Goal: Transaction & Acquisition: Purchase product/service

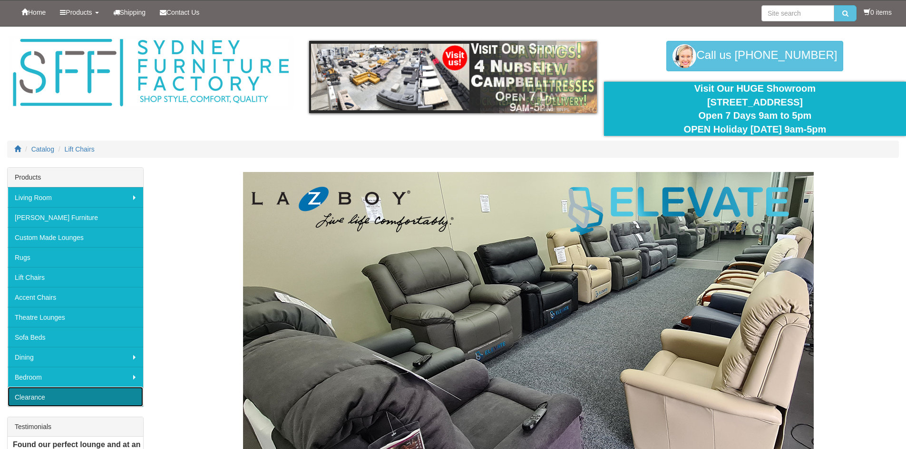
click at [33, 402] on link "Clearance" at bounding box center [76, 397] width 136 height 20
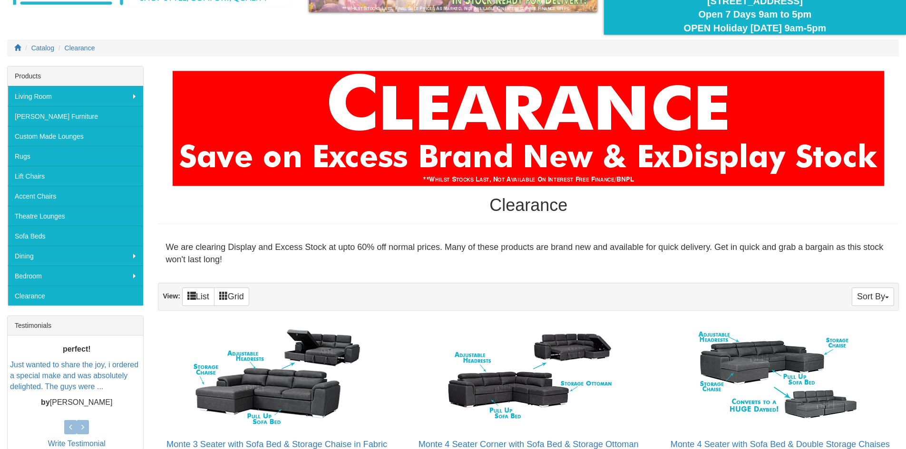
scroll to position [82, 0]
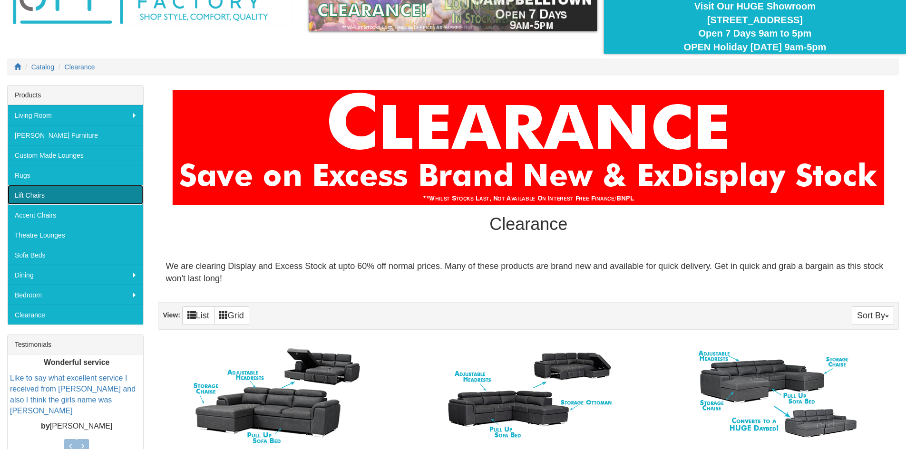
click at [25, 194] on link "Lift Chairs" at bounding box center [76, 195] width 136 height 20
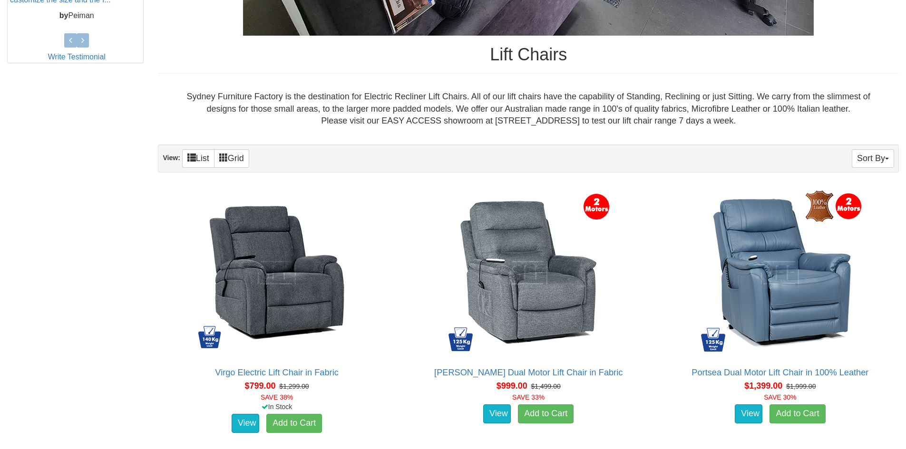
scroll to position [533, 0]
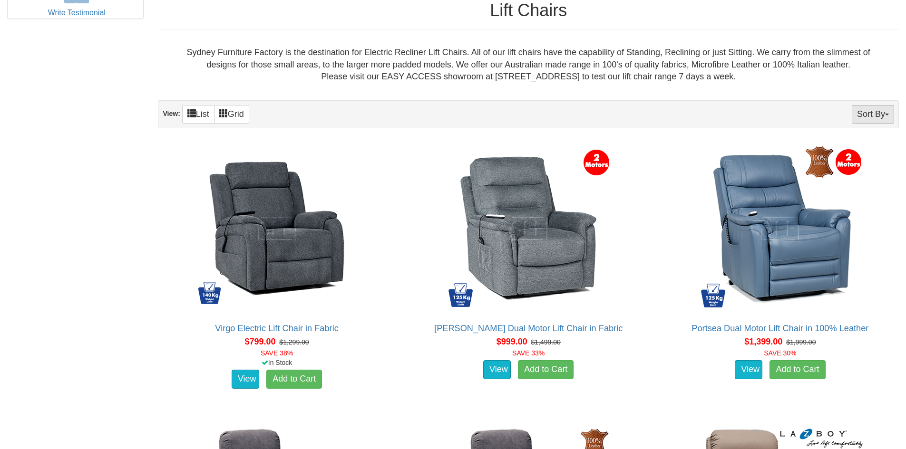
click at [888, 116] on span "button" at bounding box center [887, 115] width 4 height 2
click at [835, 146] on link "Price+" at bounding box center [855, 146] width 75 height 12
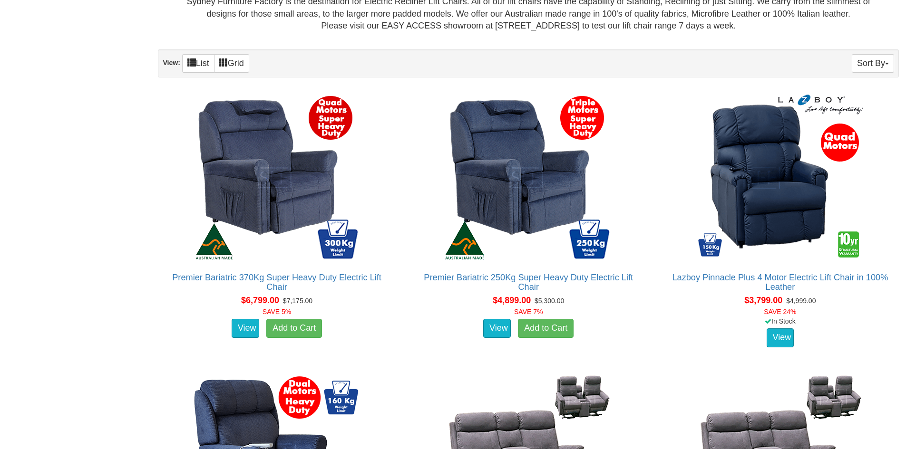
scroll to position [602, 0]
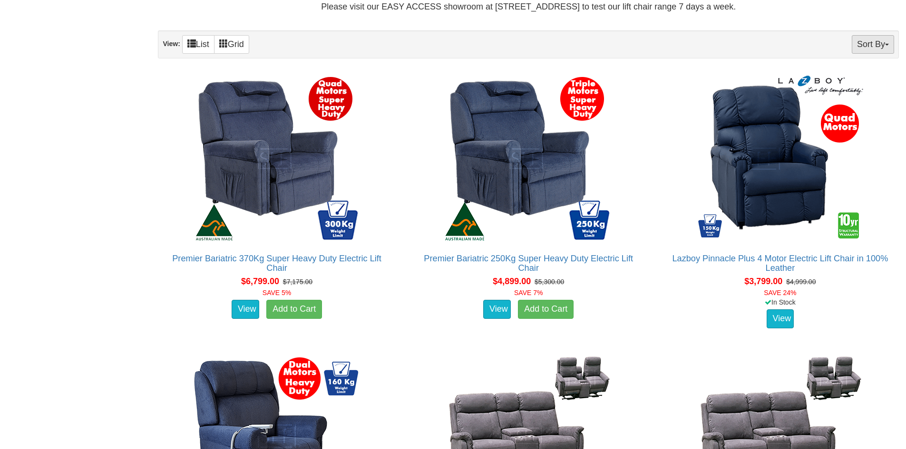
click at [886, 43] on button "Sort By" at bounding box center [873, 44] width 42 height 19
click at [841, 75] on link "Price-" at bounding box center [855, 76] width 75 height 12
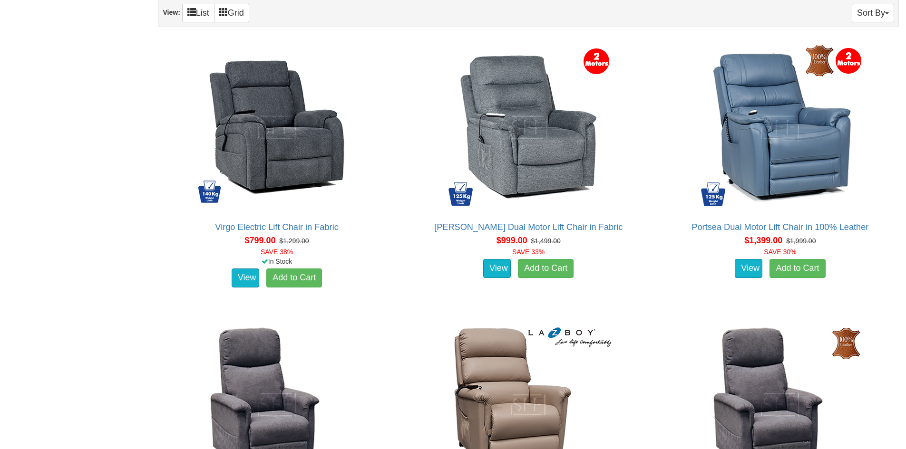
scroll to position [660, 0]
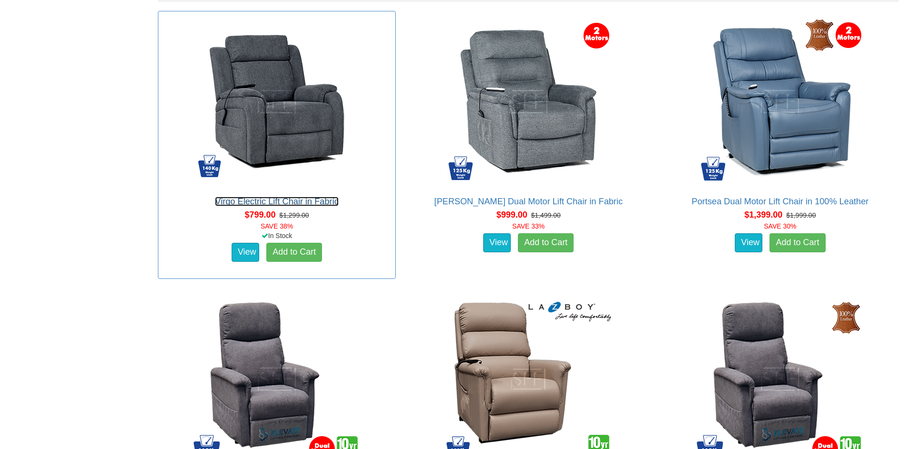
click at [262, 203] on link "Virgo Electric Lift Chair in Fabric" at bounding box center [276, 202] width 123 height 10
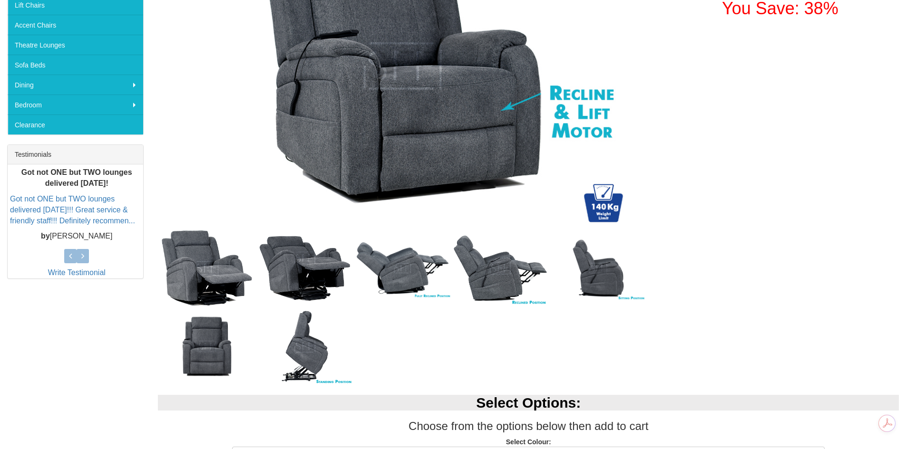
scroll to position [279, 0]
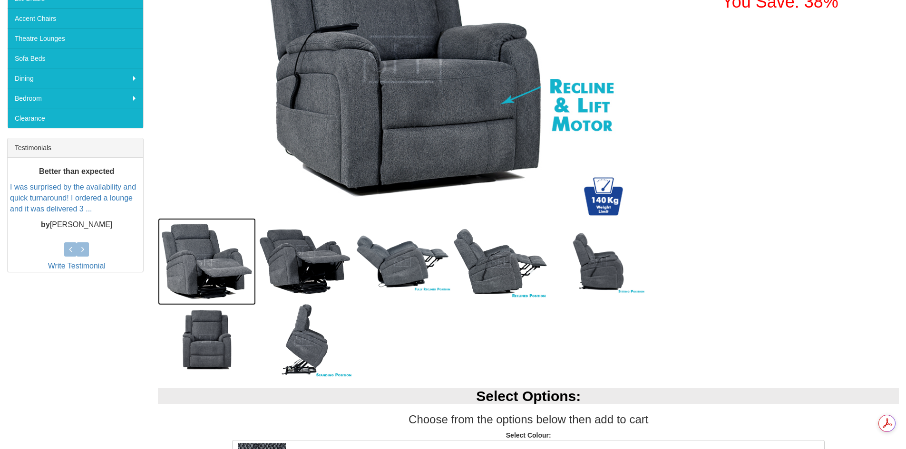
click at [210, 272] on img at bounding box center [207, 261] width 98 height 87
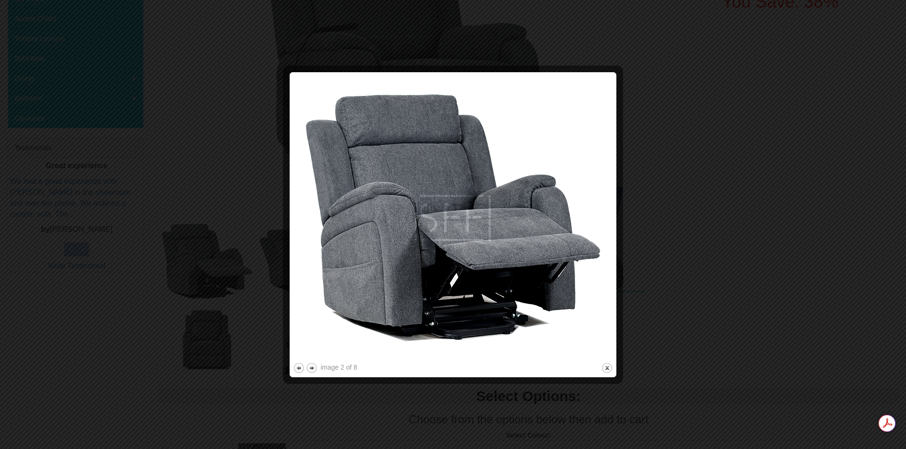
click at [599, 206] on img at bounding box center [453, 218] width 320 height 285
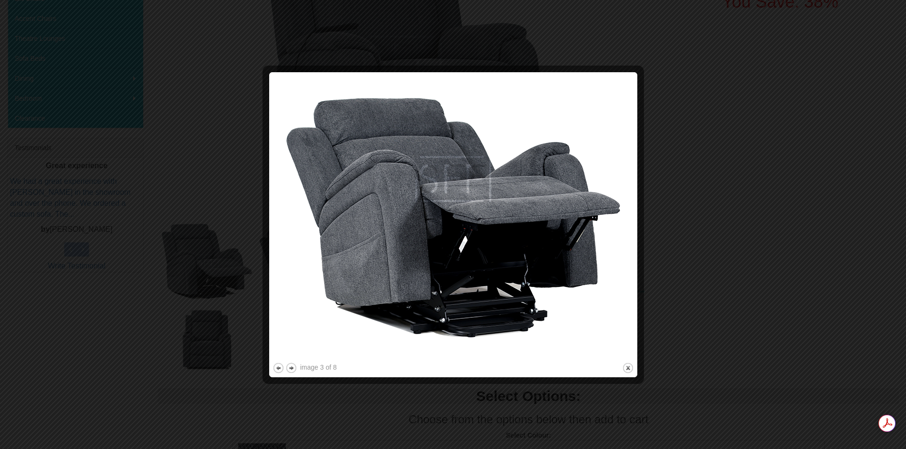
click at [626, 228] on img at bounding box center [452, 218] width 361 height 285
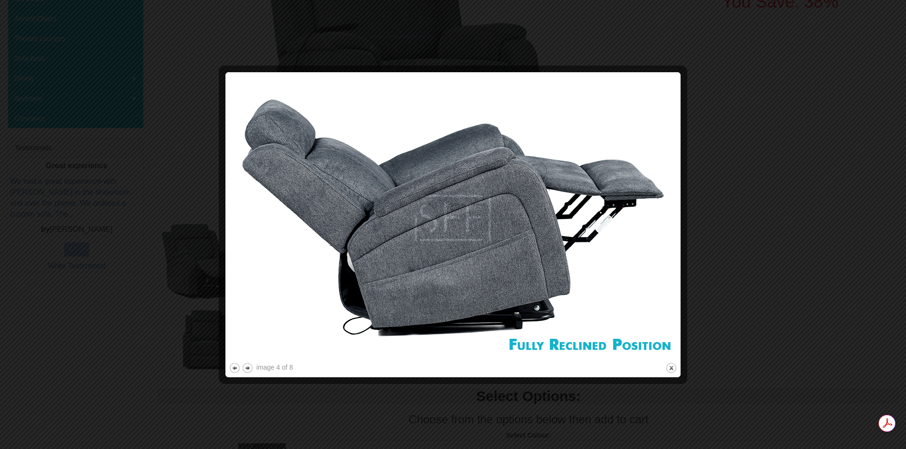
click at [626, 228] on img at bounding box center [453, 218] width 448 height 285
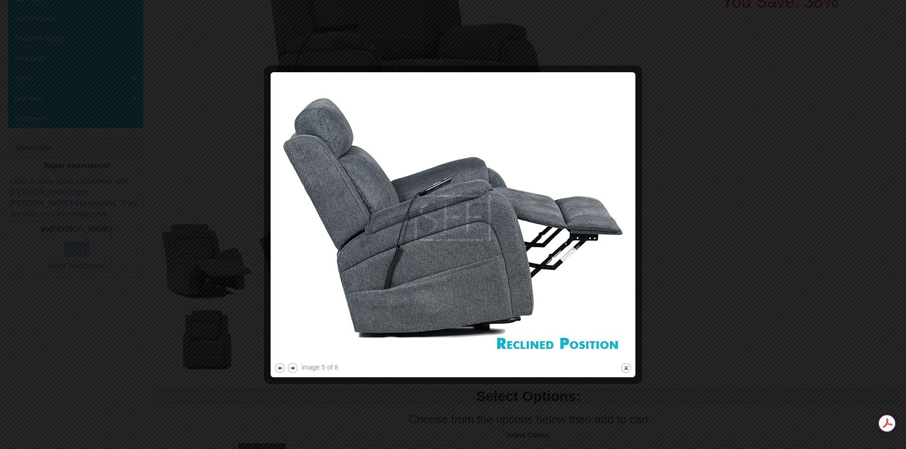
click at [626, 228] on img at bounding box center [453, 218] width 358 height 285
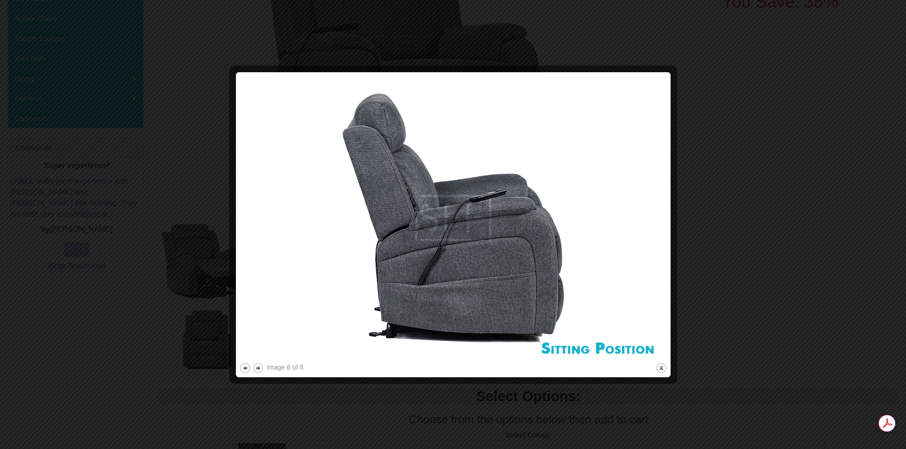
click at [626, 228] on img at bounding box center [453, 218] width 428 height 285
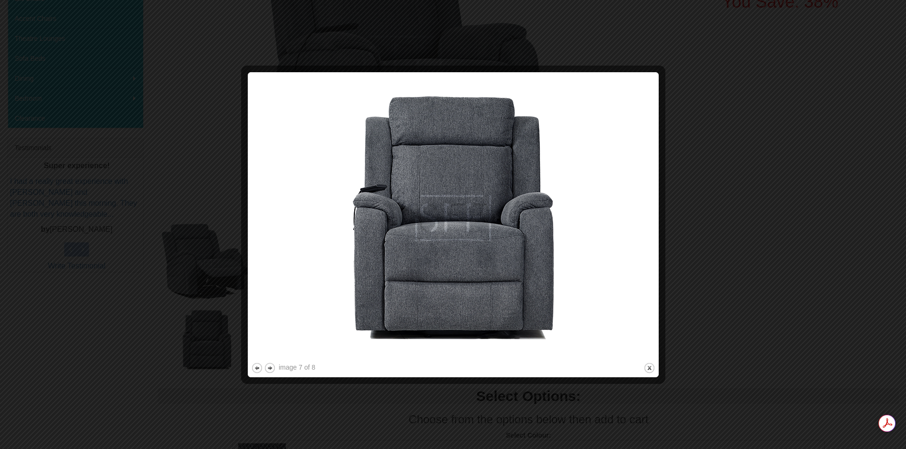
click at [626, 228] on img at bounding box center [453, 218] width 404 height 285
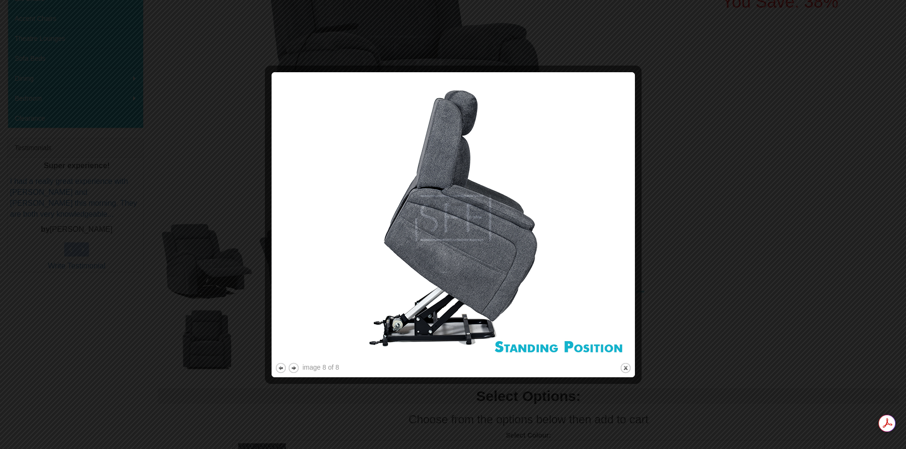
click at [626, 228] on img at bounding box center [453, 218] width 357 height 285
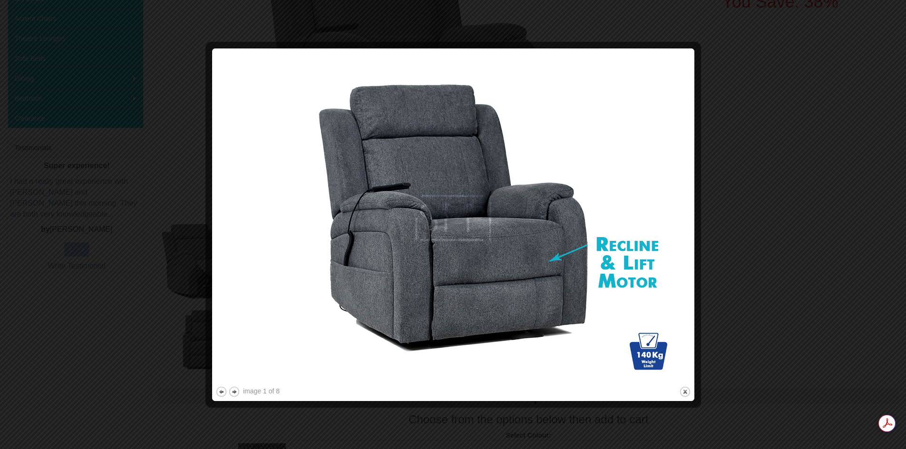
click at [626, 228] on img at bounding box center [453, 218] width 476 height 333
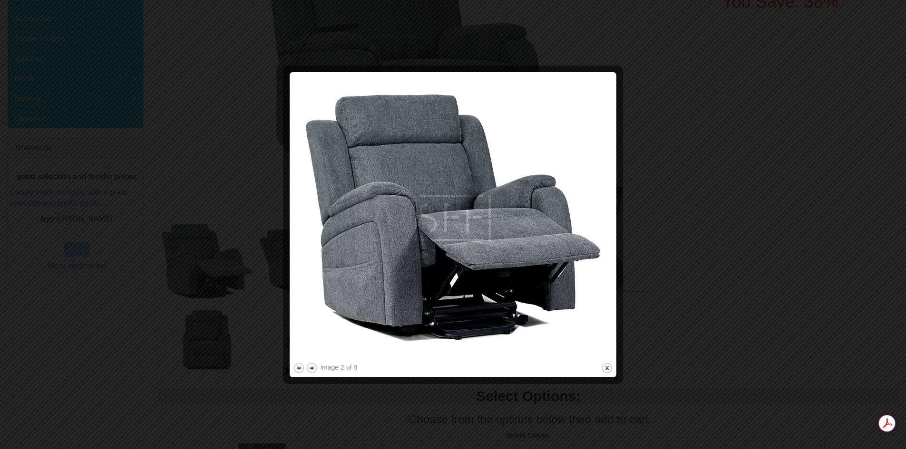
click at [871, 22] on div at bounding box center [453, 224] width 906 height 449
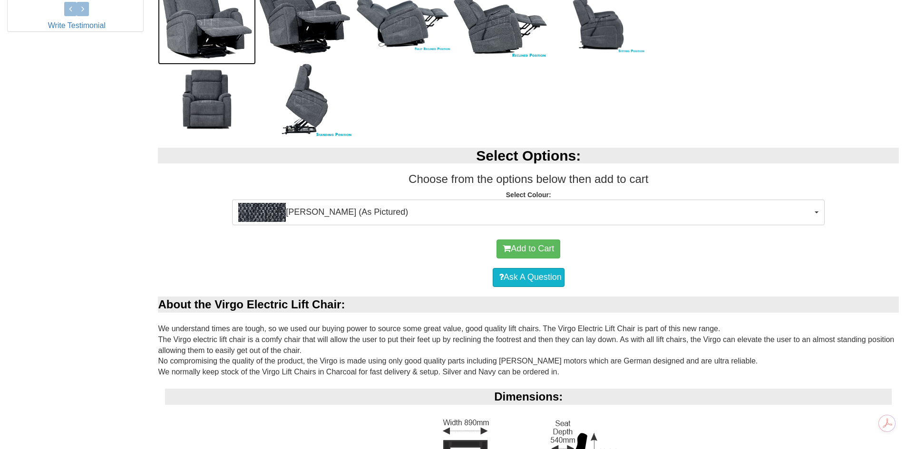
scroll to position [526, 0]
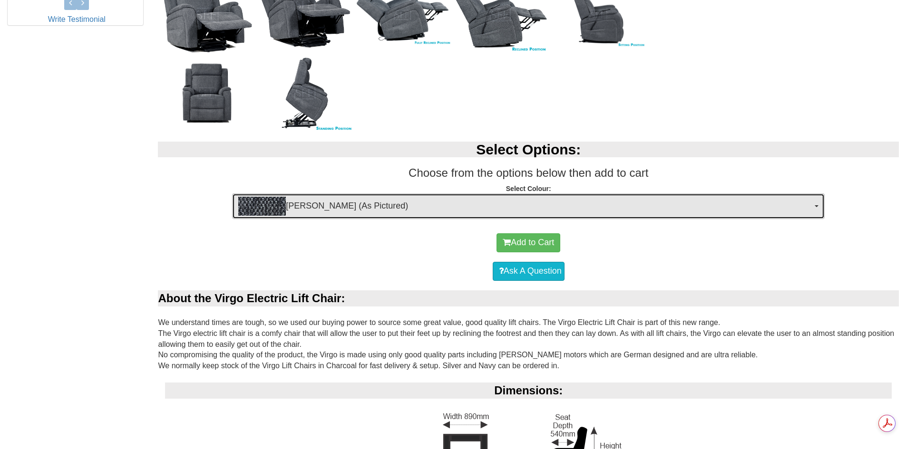
click at [814, 208] on button "Ollie Charcoal (As Pictured)" at bounding box center [528, 207] width 592 height 26
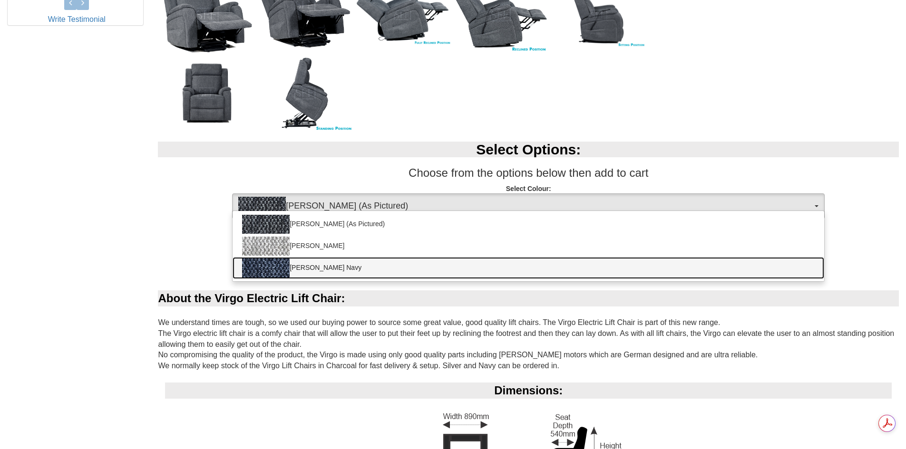
click at [314, 271] on link "Ollie Navy" at bounding box center [529, 268] width 592 height 22
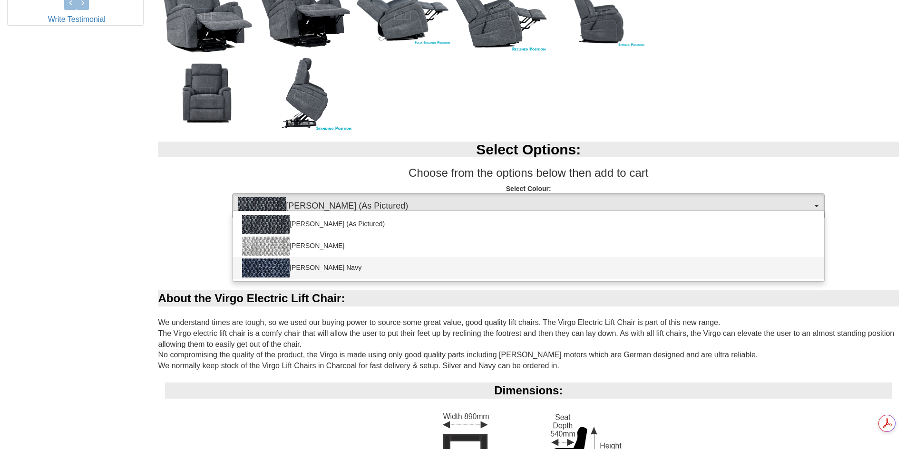
select select "2025"
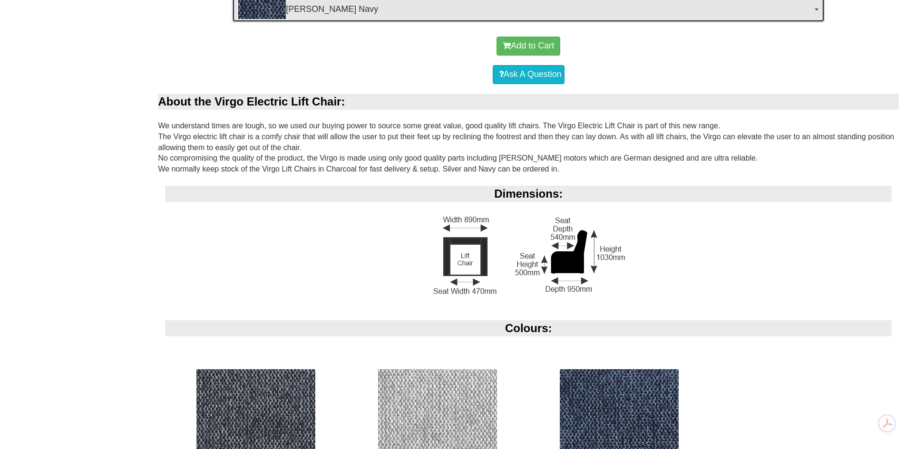
scroll to position [729, 0]
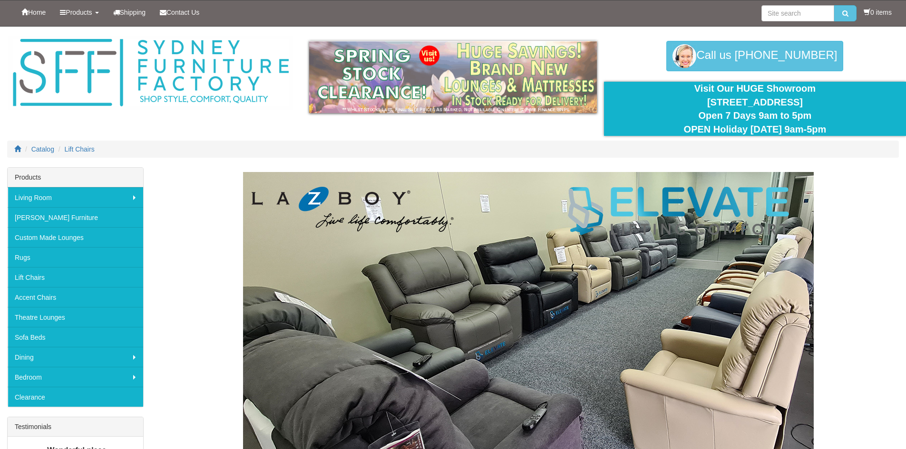
scroll to position [660, 0]
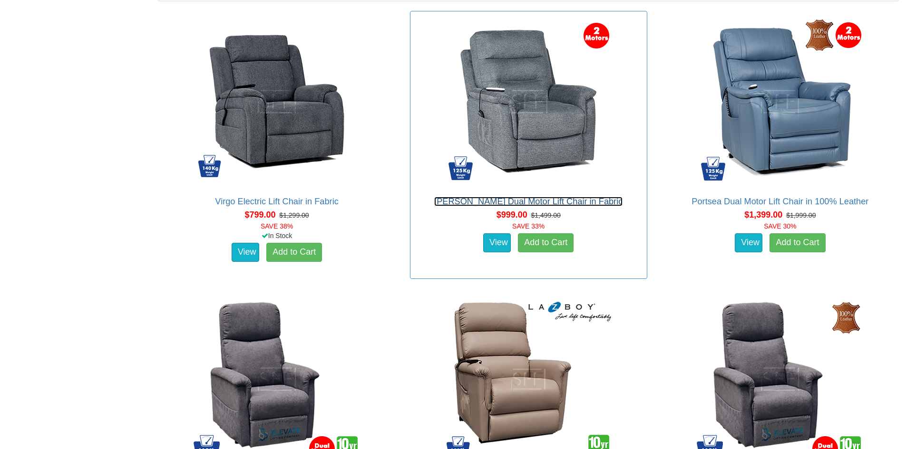
click at [532, 197] on link "[PERSON_NAME] Dual Motor Lift Chair in Fabric" at bounding box center [528, 202] width 188 height 10
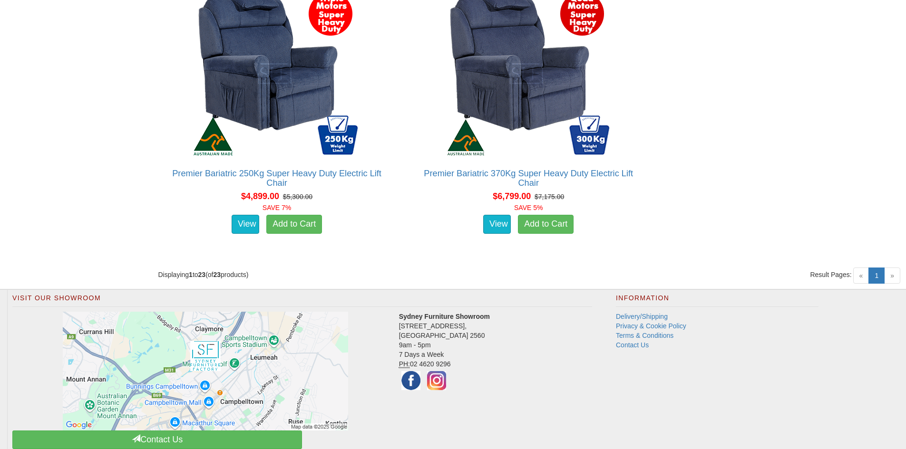
scroll to position [2661, 0]
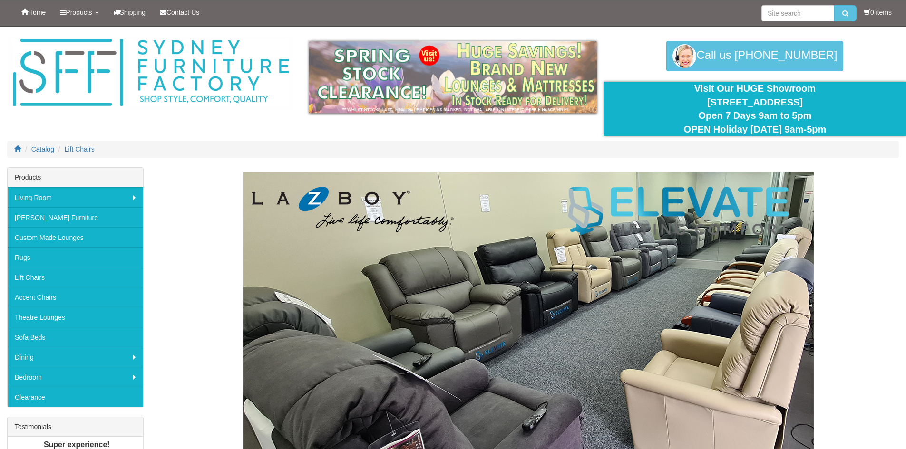
scroll to position [577, 0]
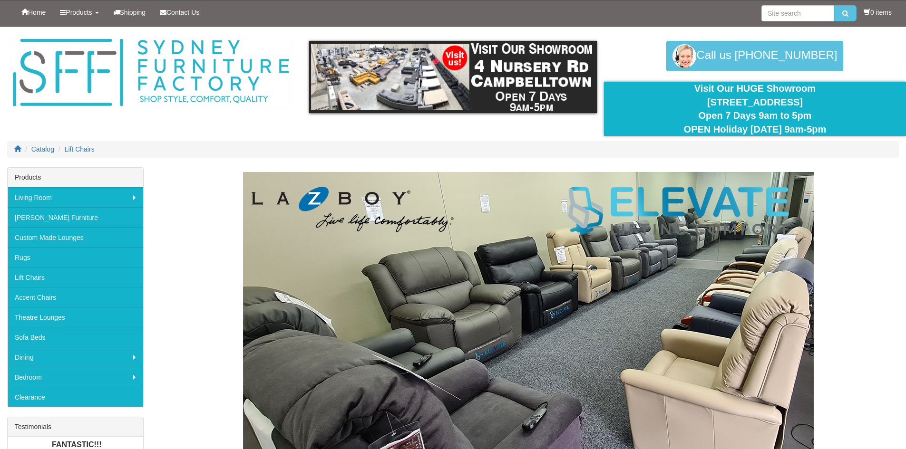
scroll to position [533, 0]
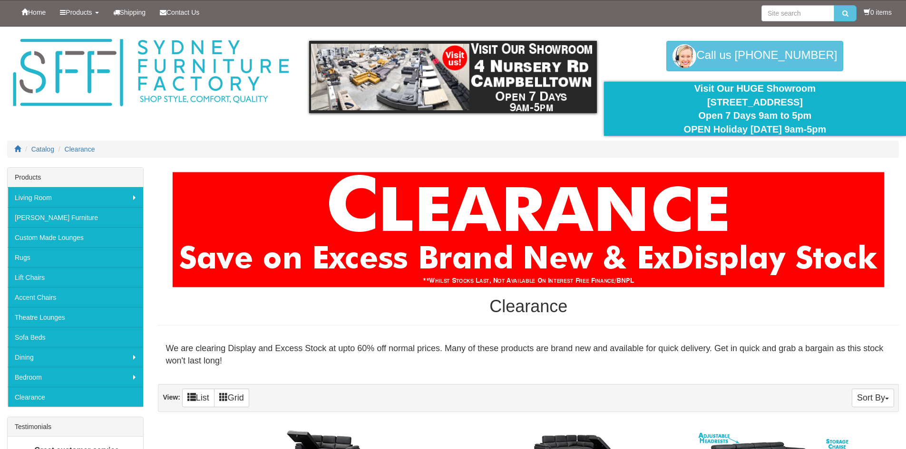
scroll to position [82, 0]
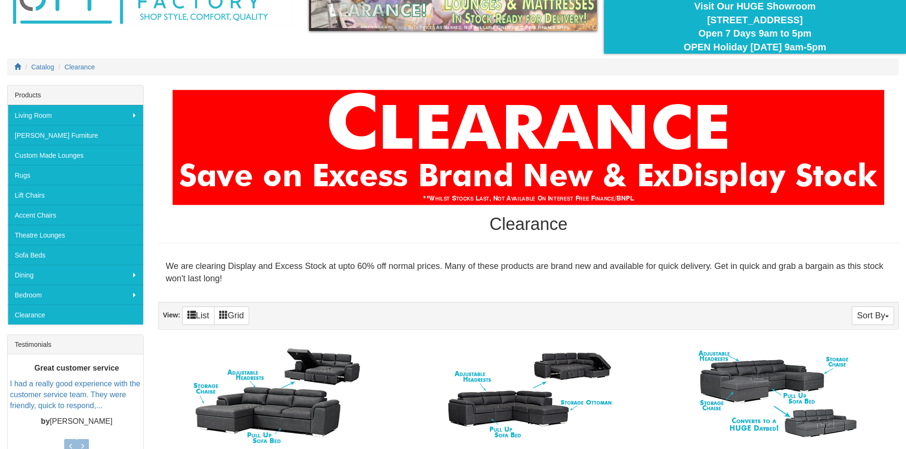
click at [643, 182] on img at bounding box center [528, 148] width 712 height 116
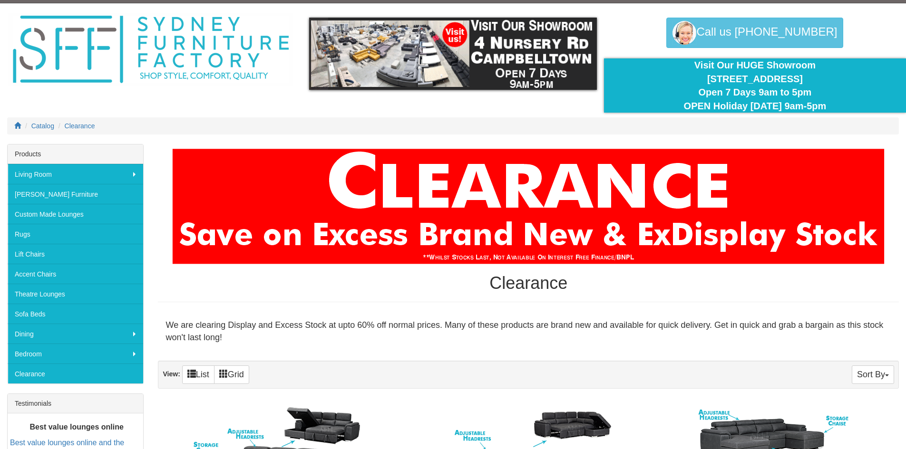
scroll to position [0, 0]
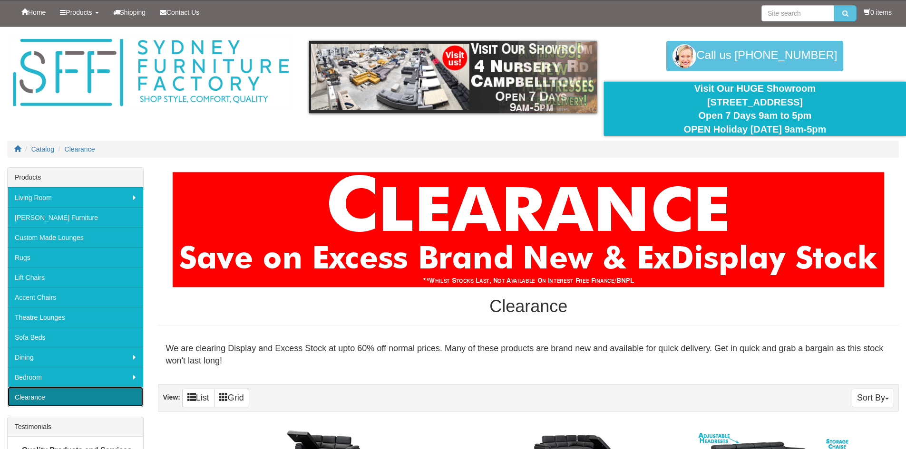
click at [41, 396] on link "Clearance" at bounding box center [76, 397] width 136 height 20
